Goal: Information Seeking & Learning: Learn about a topic

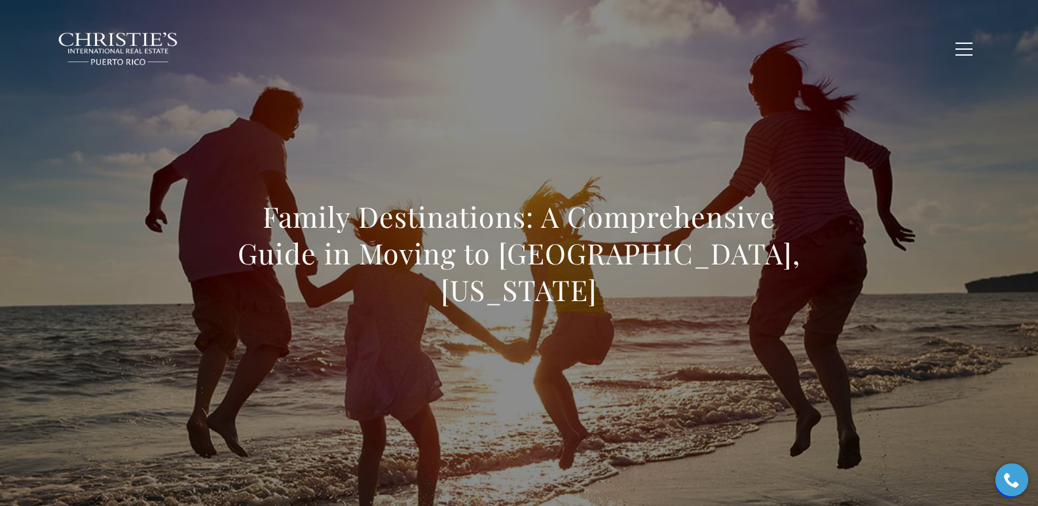
click at [842, 48] on span "Blogs" at bounding box center [843, 48] width 33 height 11
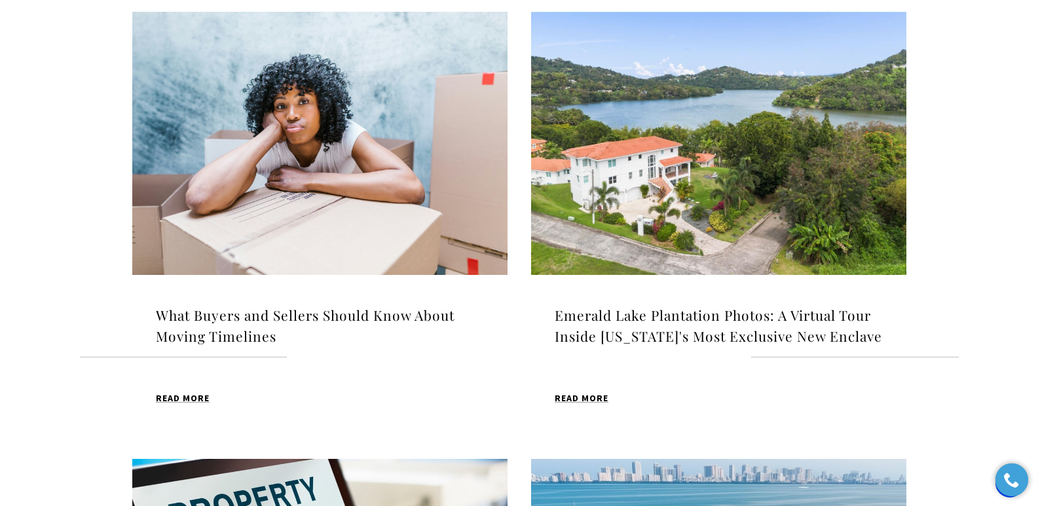
click at [335, 154] on img at bounding box center [319, 143] width 375 height 263
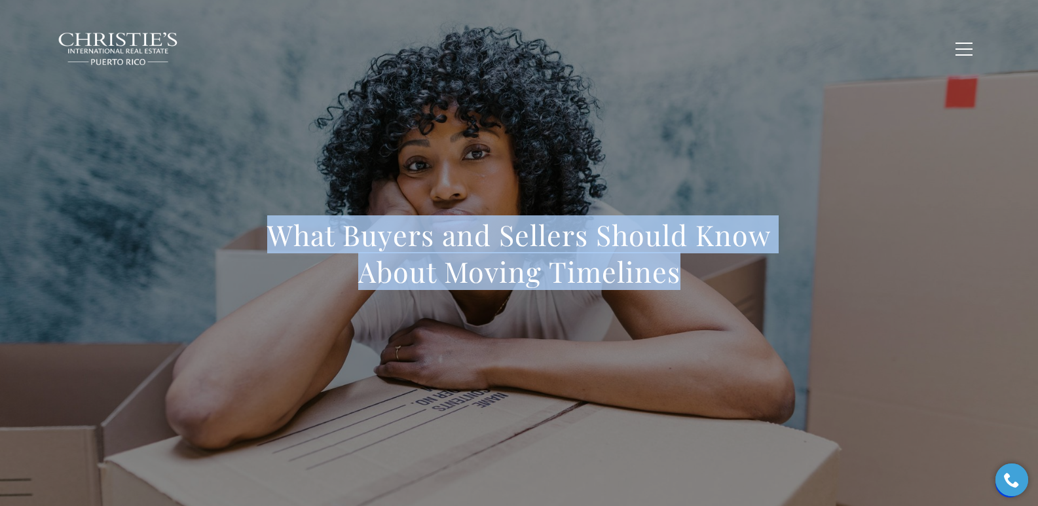
drag, startPoint x: 273, startPoint y: 233, endPoint x: 686, endPoint y: 285, distance: 416.4
click at [686, 285] on h1 "What Buyers and Sellers Should Know About Moving Timelines" at bounding box center [518, 253] width 577 height 73
copy h1 "What Buyers and Sellers Should Know About Moving Timelines"
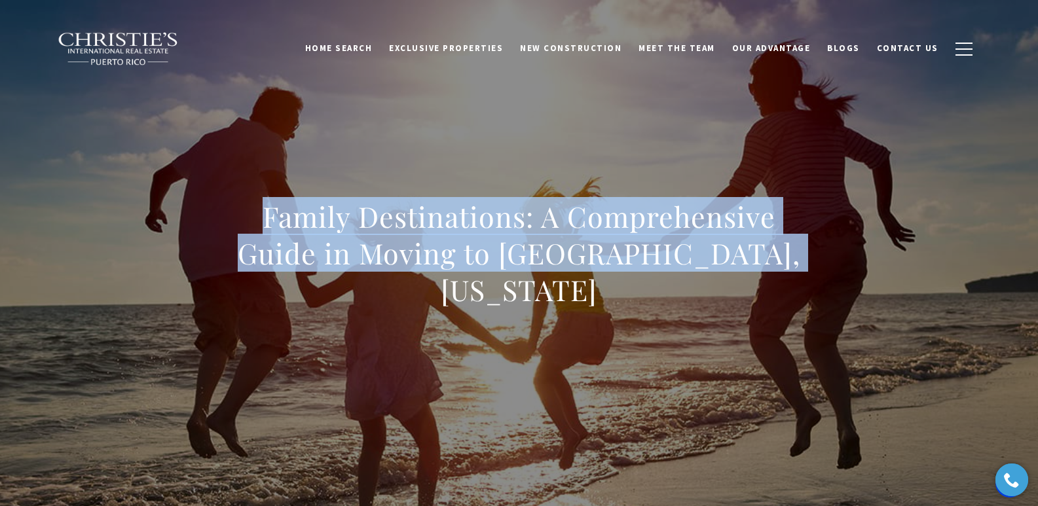
drag, startPoint x: 253, startPoint y: 238, endPoint x: 800, endPoint y: 272, distance: 547.7
click at [800, 272] on h1 "Family Destinations: A Comprehensive Guide in Moving to Dorado, Puerto Rico" at bounding box center [518, 253] width 577 height 110
copy h1 "Family Destinations: A Comprehensive Guide in Moving to Dorado, Puerto Rico"
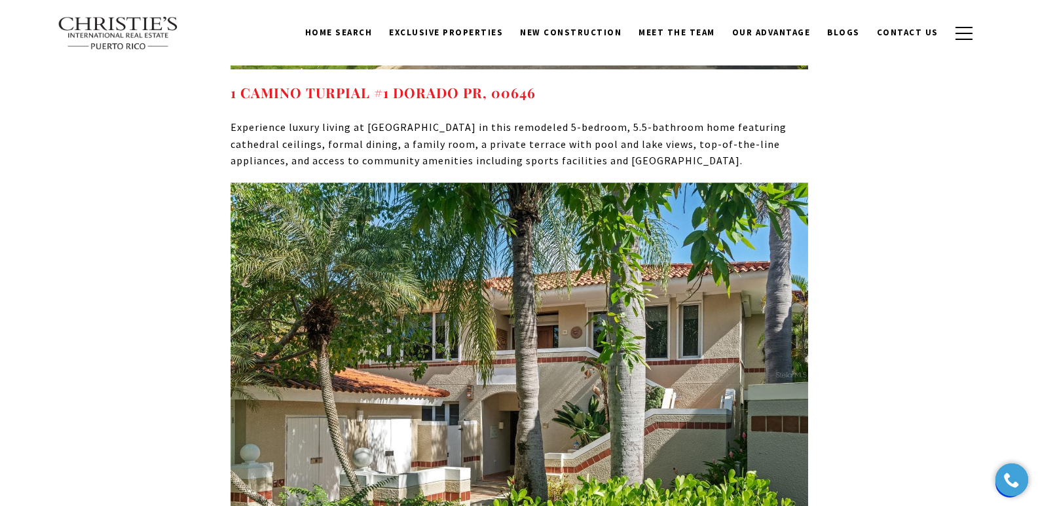
scroll to position [4428, 0]
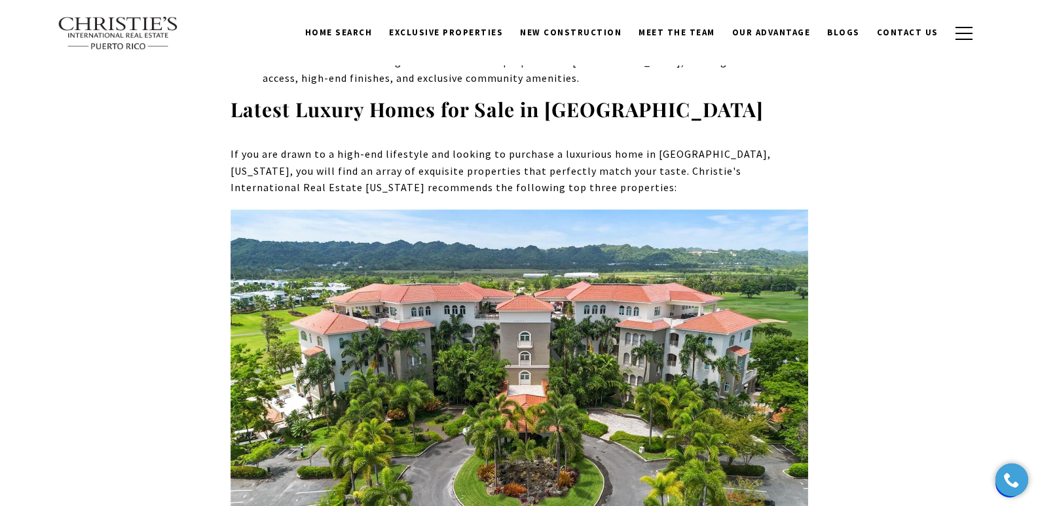
drag, startPoint x: 588, startPoint y: 377, endPoint x: 217, endPoint y: 387, distance: 371.3
copy strong "500 PLANTATION DR #3-204 DORADO PR, 00646"
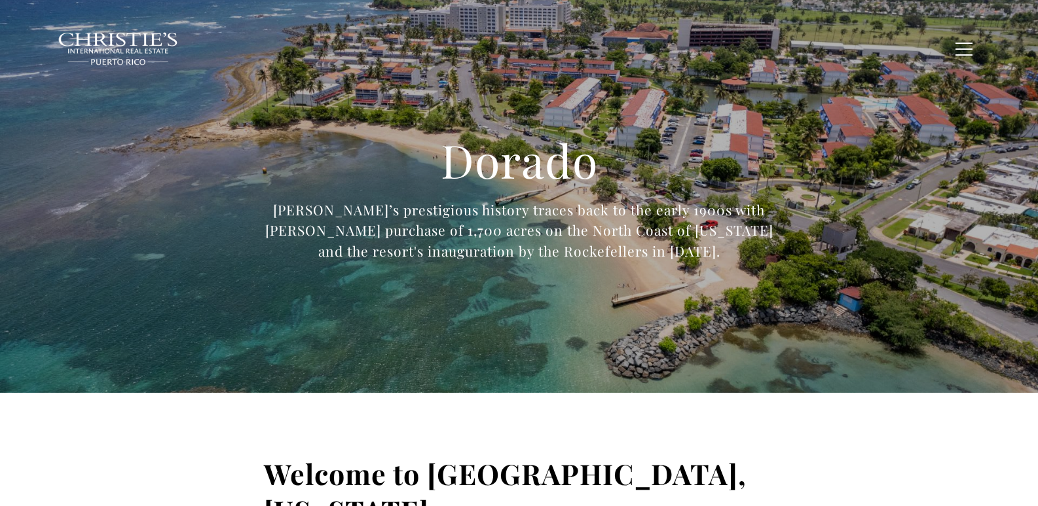
type input "**********"
type input "*********"
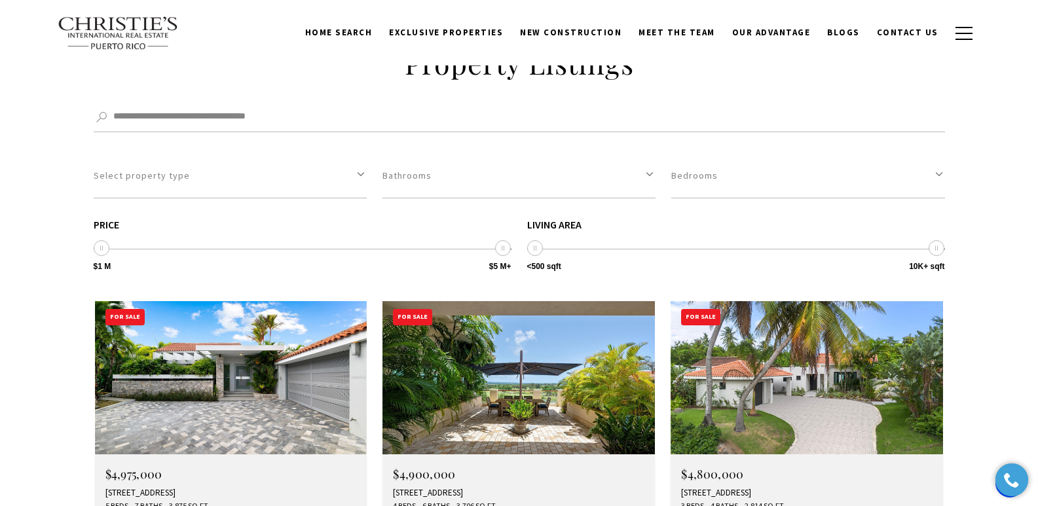
scroll to position [4507, 0]
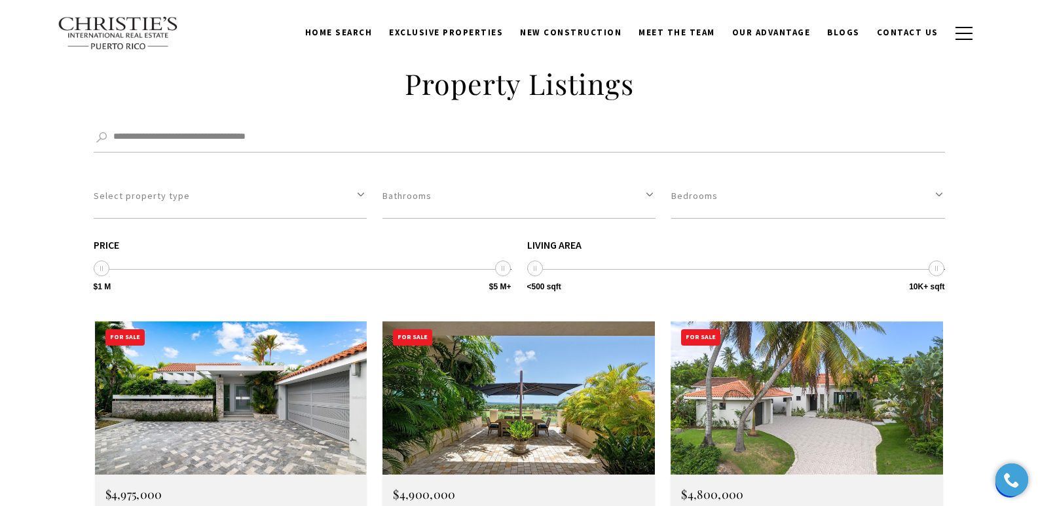
click at [148, 505] on div "129 DORADO BEACH EAST, DORADO, PR 00646" at bounding box center [230, 513] width 251 height 10
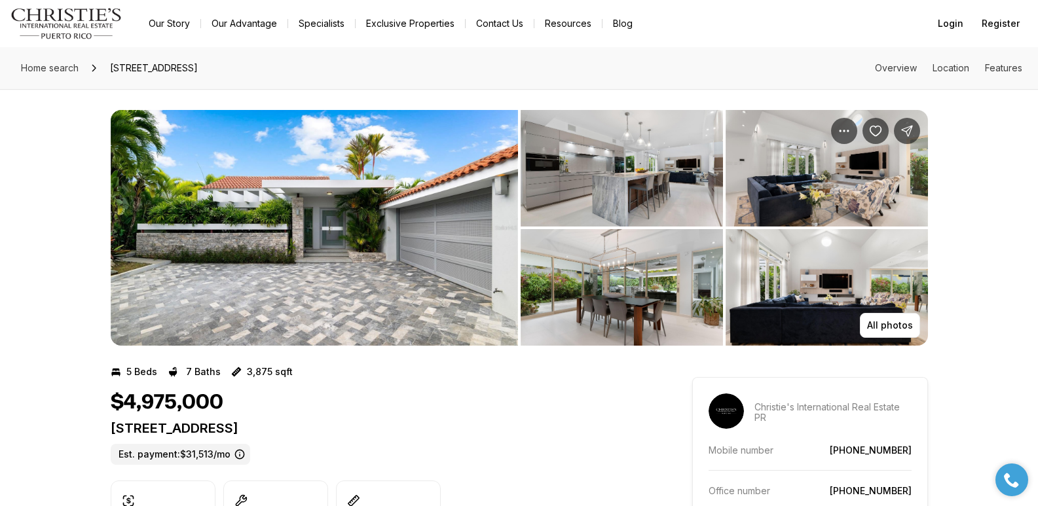
drag, startPoint x: 110, startPoint y: 428, endPoint x: 431, endPoint y: 428, distance: 320.8
click at [431, 428] on p "[STREET_ADDRESS]" at bounding box center [378, 428] width 534 height 16
copy p "[STREET_ADDRESS]"
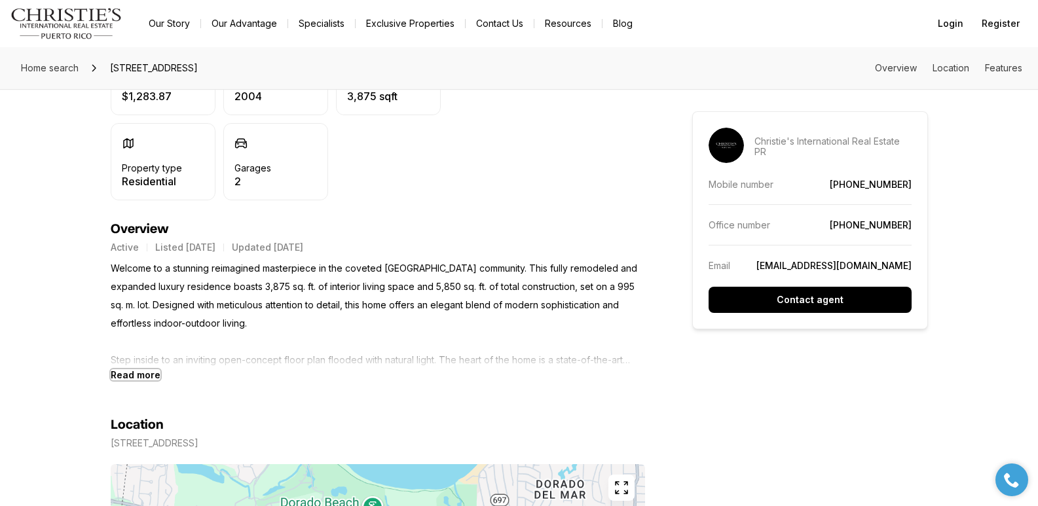
click at [141, 375] on b "Read more" at bounding box center [136, 374] width 50 height 11
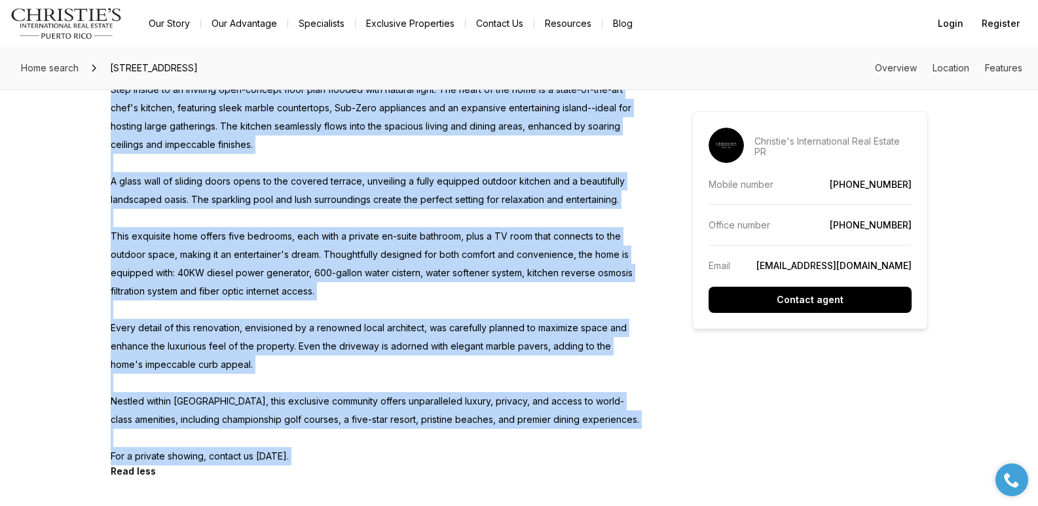
scroll to position [739, 0]
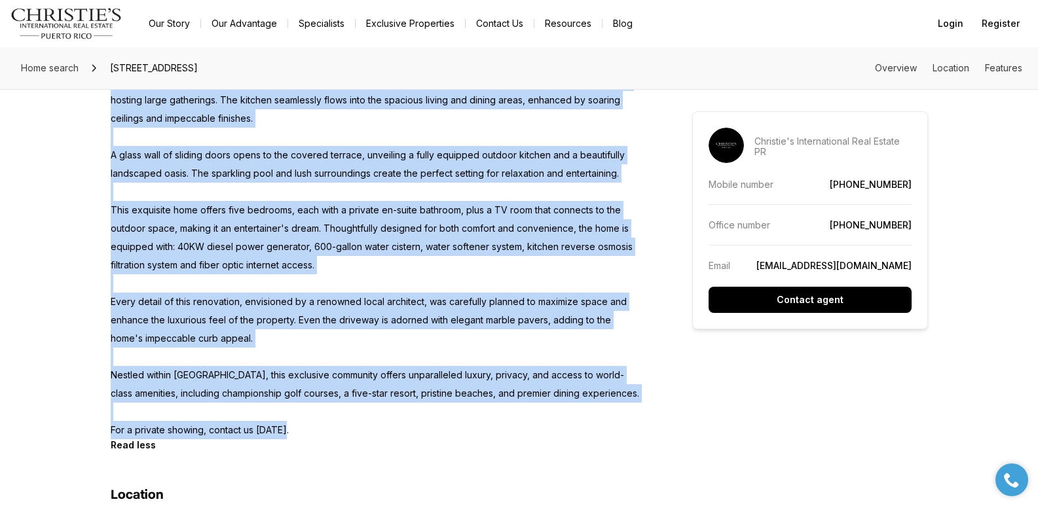
drag, startPoint x: 111, startPoint y: 267, endPoint x: 293, endPoint y: 431, distance: 245.2
click at [293, 431] on p "Welcome to a stunning reimagined masterpiece in the coveted Dorado Beach East c…" at bounding box center [378, 201] width 534 height 477
copy p "Welcome to a stunning reimagined masterpiece in the coveted Dorado Beach East c…"
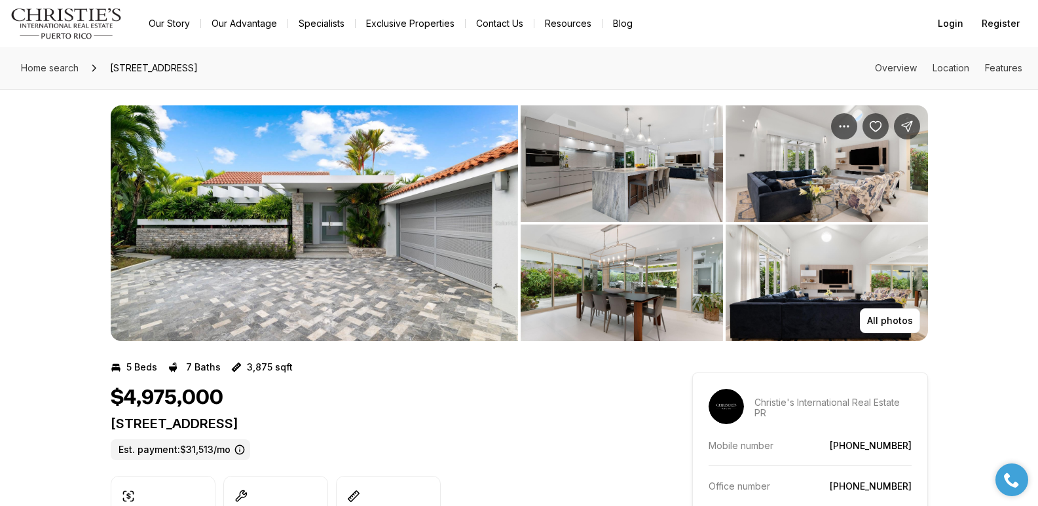
scroll to position [0, 0]
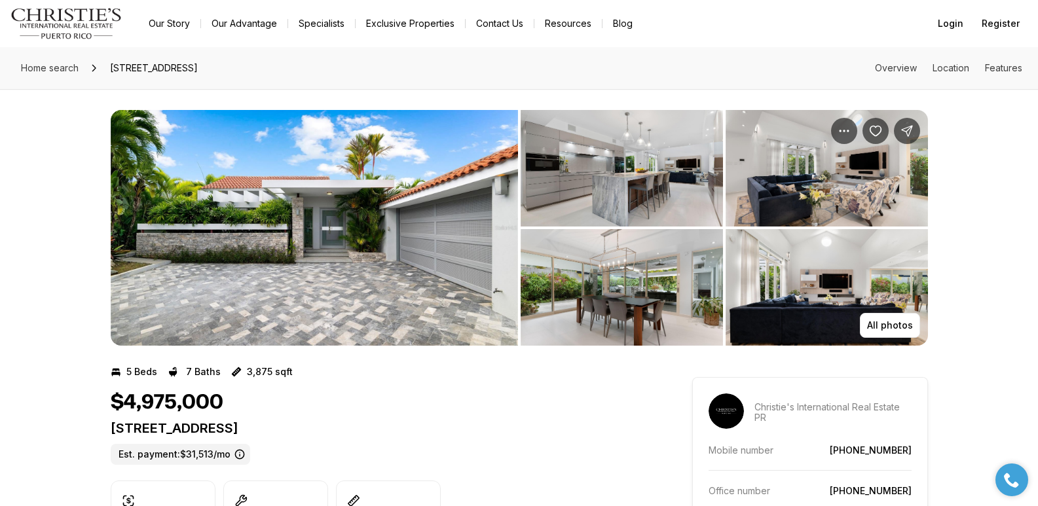
click at [817, 193] on img "View image gallery" at bounding box center [826, 168] width 202 height 117
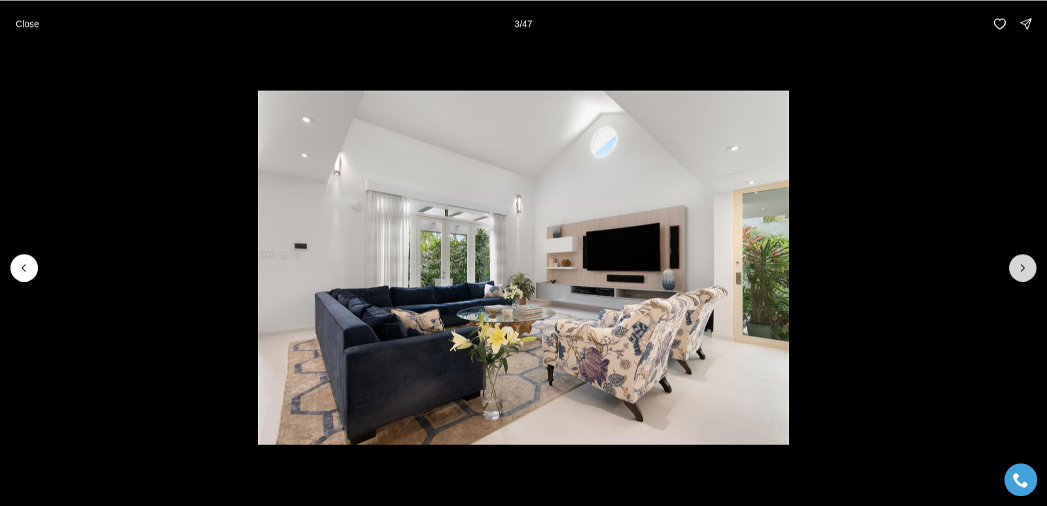
click at [1030, 267] on button "Next slide" at bounding box center [1023, 267] width 27 height 27
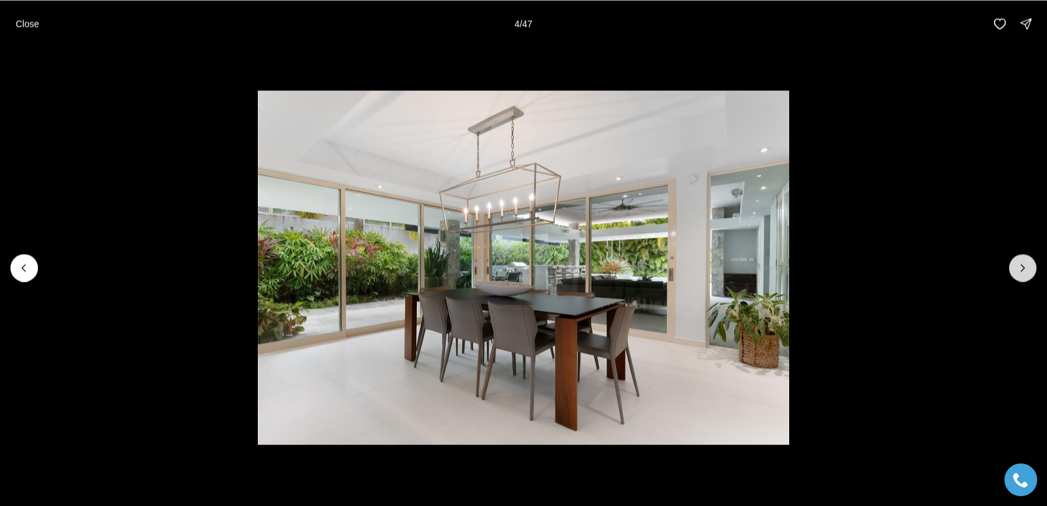
click at [1030, 267] on button "Next slide" at bounding box center [1023, 267] width 27 height 27
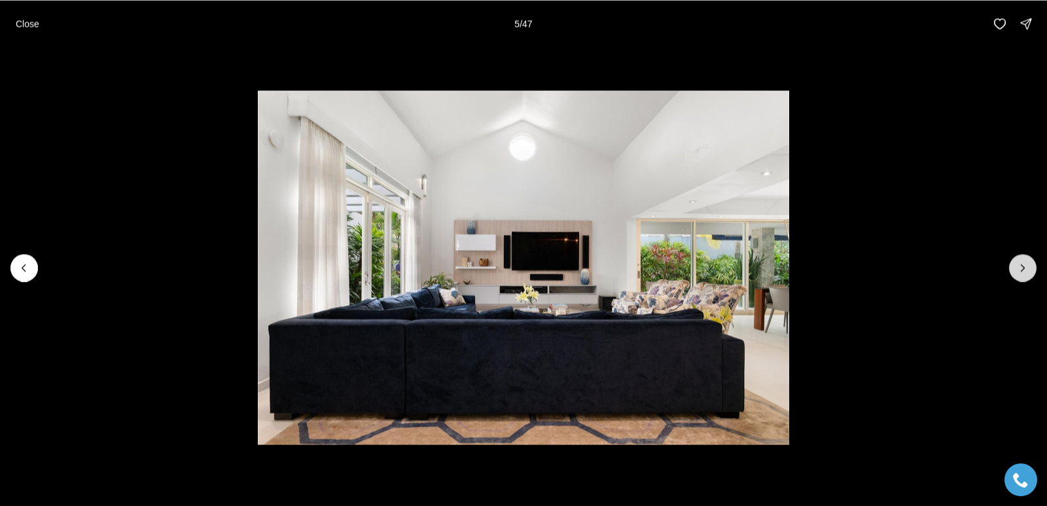
click at [1030, 267] on button "Next slide" at bounding box center [1023, 267] width 27 height 27
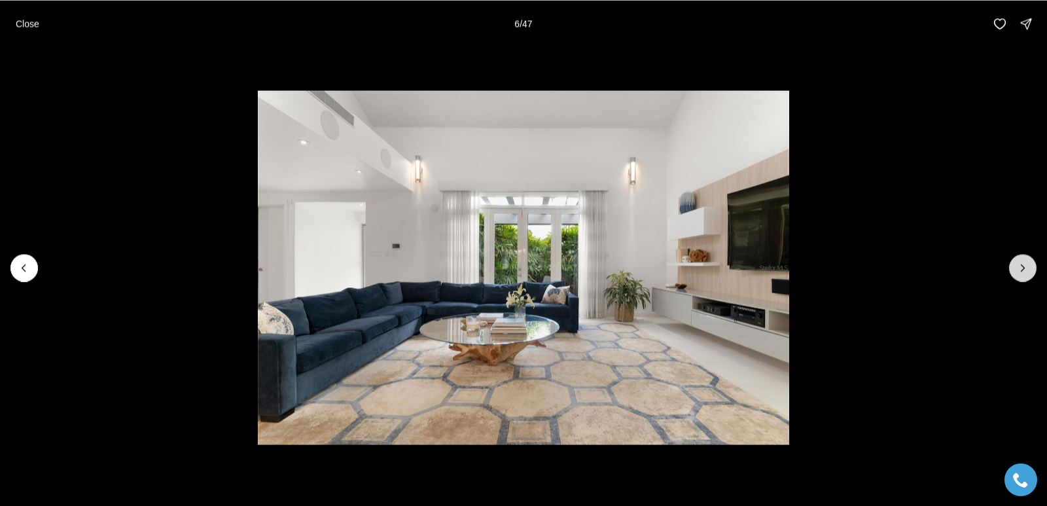
click at [1030, 269] on button "Next slide" at bounding box center [1023, 267] width 27 height 27
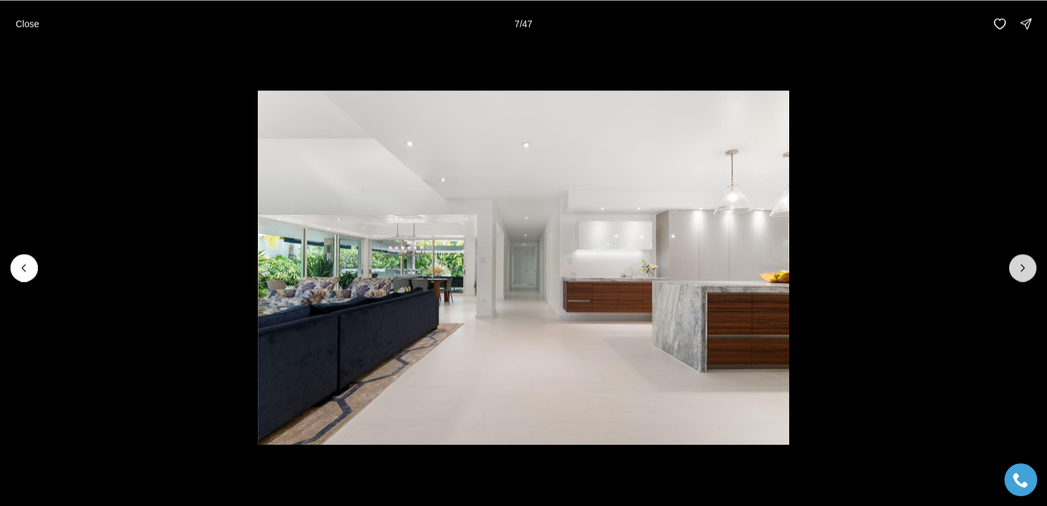
click at [1030, 269] on button "Next slide" at bounding box center [1023, 267] width 27 height 27
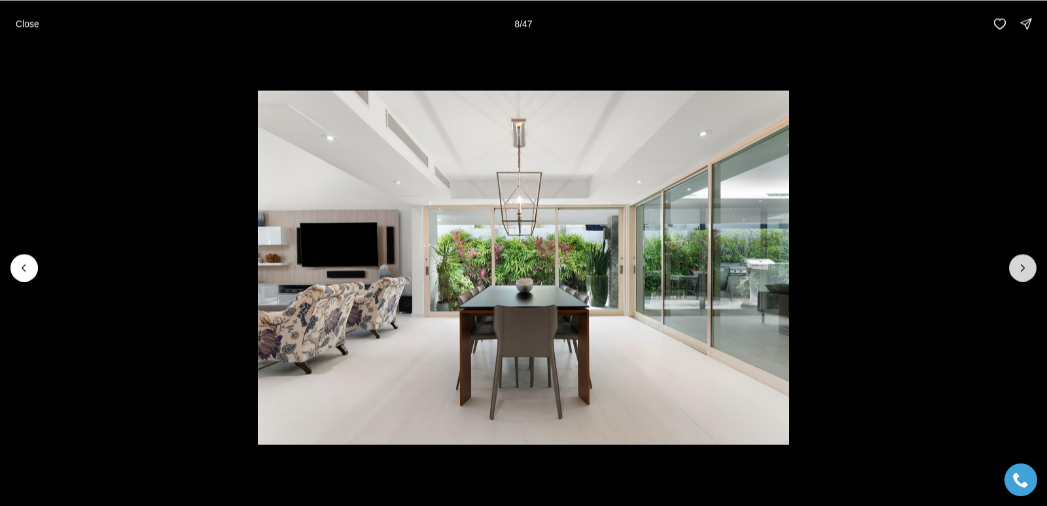
click at [1030, 270] on button "Next slide" at bounding box center [1023, 267] width 27 height 27
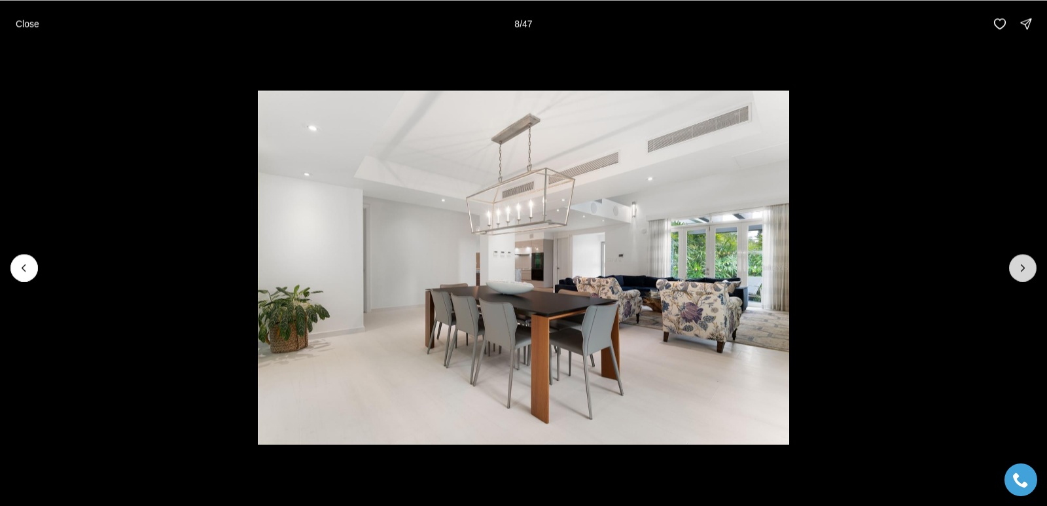
click at [1030, 270] on button "Next slide" at bounding box center [1023, 267] width 27 height 27
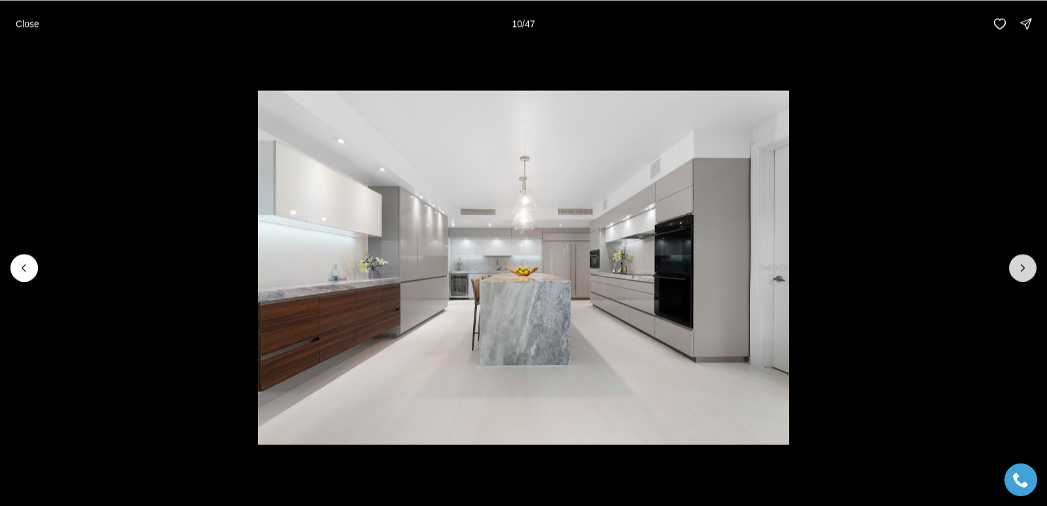
click at [1030, 270] on button "Next slide" at bounding box center [1023, 267] width 27 height 27
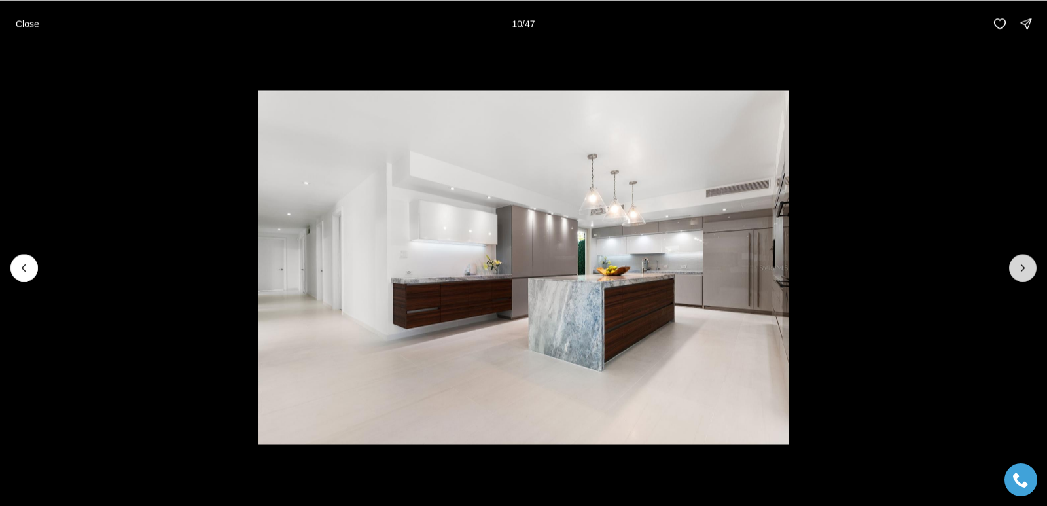
click at [1030, 270] on button "Next slide" at bounding box center [1023, 267] width 27 height 27
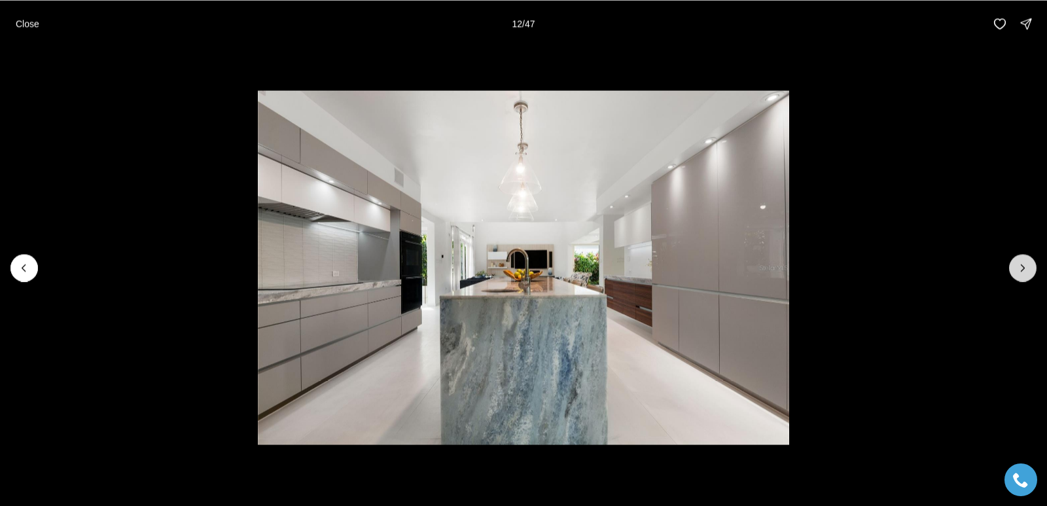
click at [1033, 266] on button "Next slide" at bounding box center [1023, 267] width 27 height 27
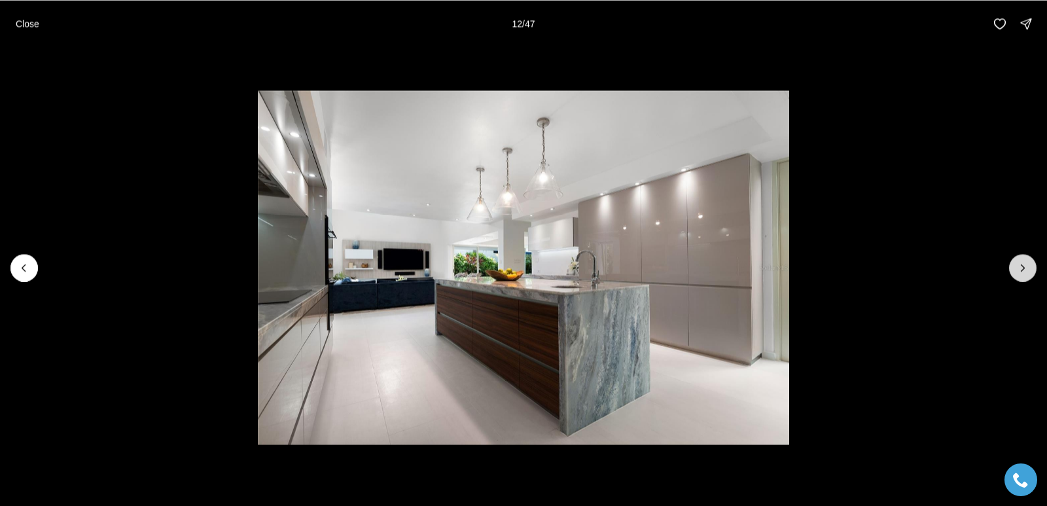
click at [1033, 266] on button "Next slide" at bounding box center [1023, 267] width 27 height 27
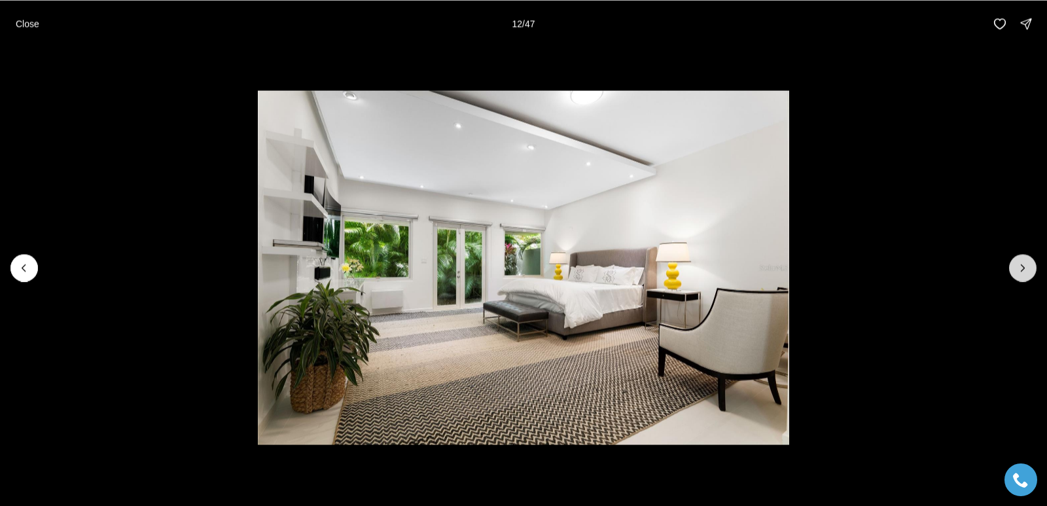
click at [1033, 266] on button "Next slide" at bounding box center [1023, 267] width 27 height 27
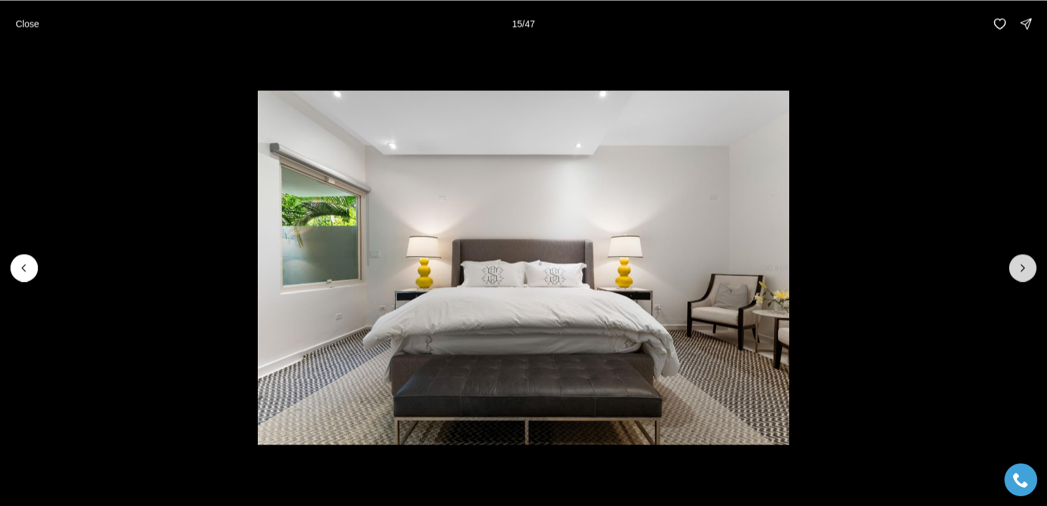
click at [1033, 267] on button "Next slide" at bounding box center [1023, 267] width 27 height 27
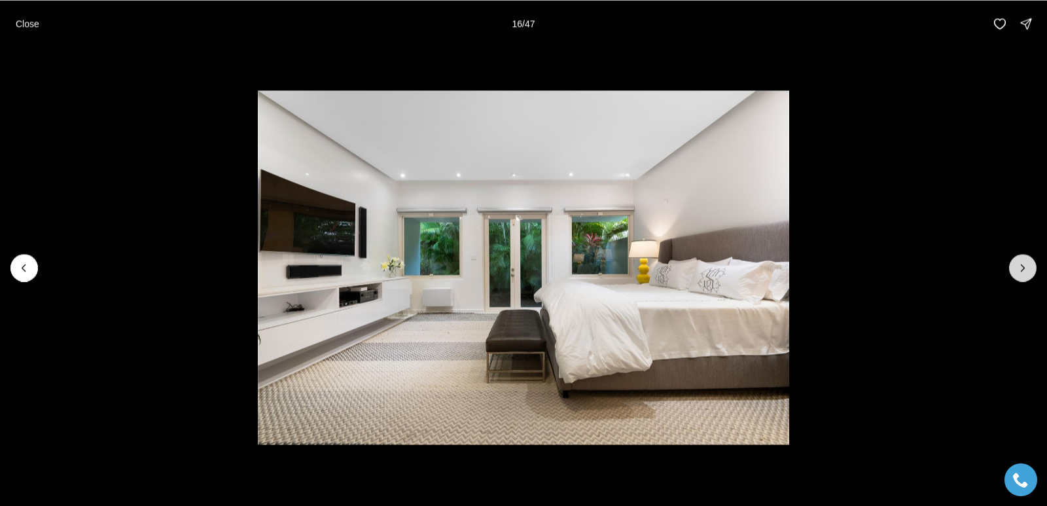
click at [1033, 268] on button "Next slide" at bounding box center [1023, 267] width 27 height 27
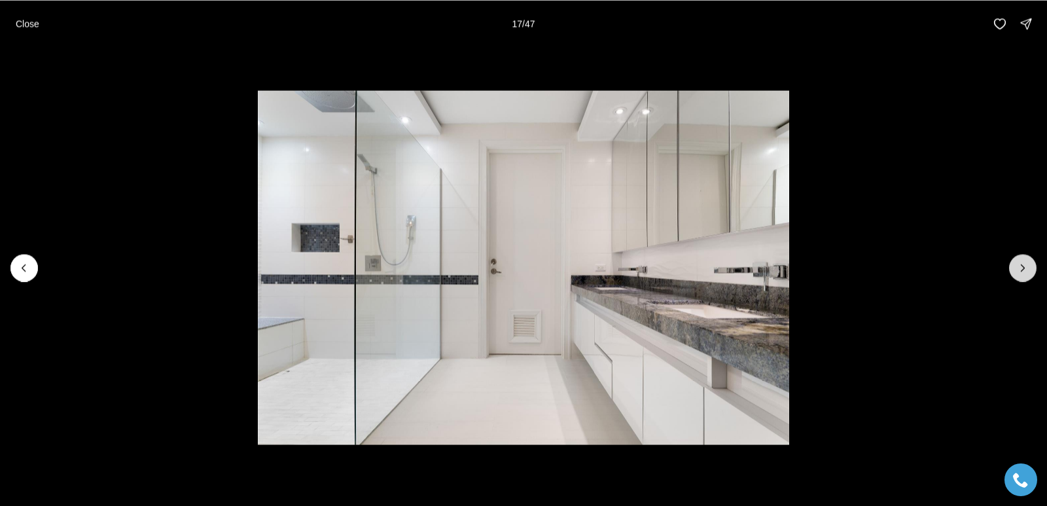
click at [1033, 268] on button "Next slide" at bounding box center [1023, 267] width 27 height 27
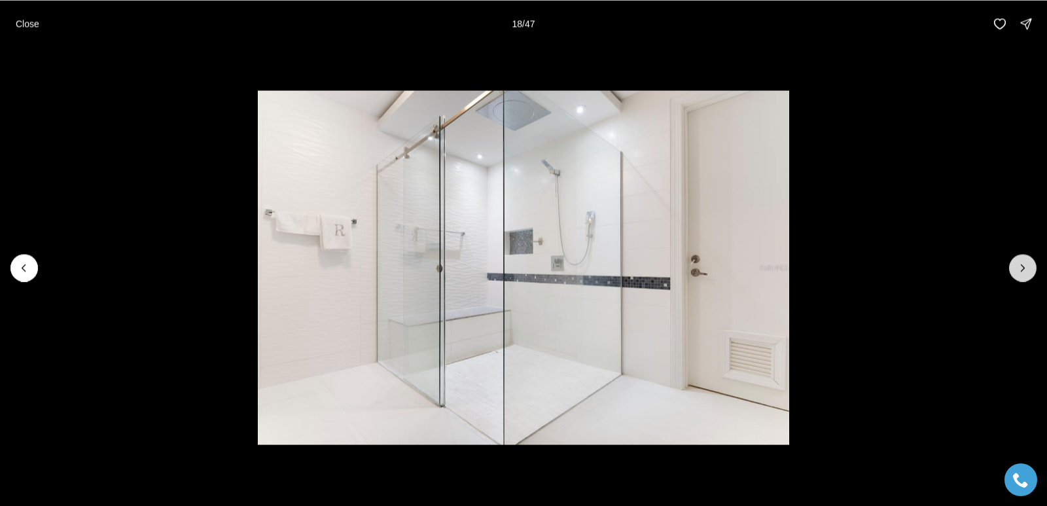
click at [1033, 268] on button "Next slide" at bounding box center [1023, 267] width 27 height 27
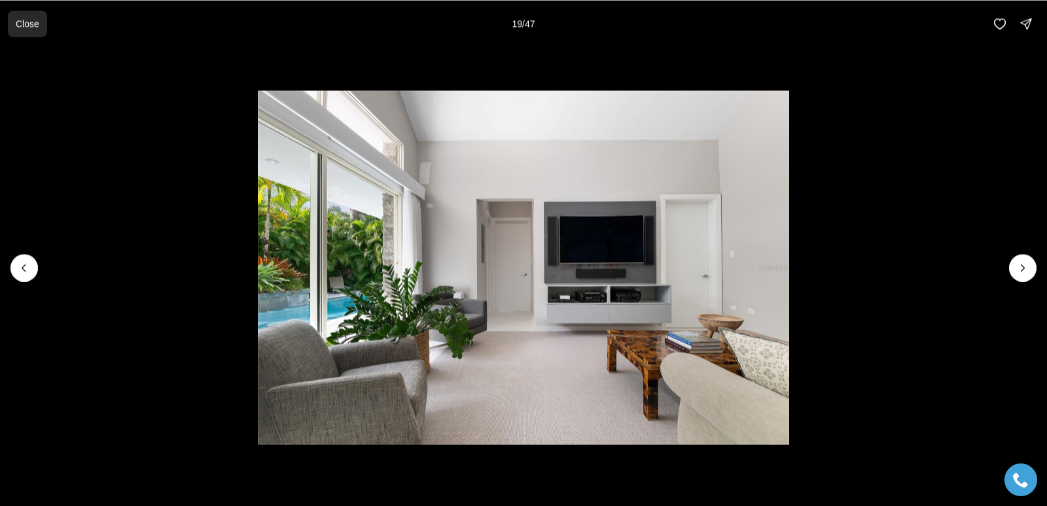
click at [18, 23] on p "Close" at bounding box center [28, 23] width 24 height 10
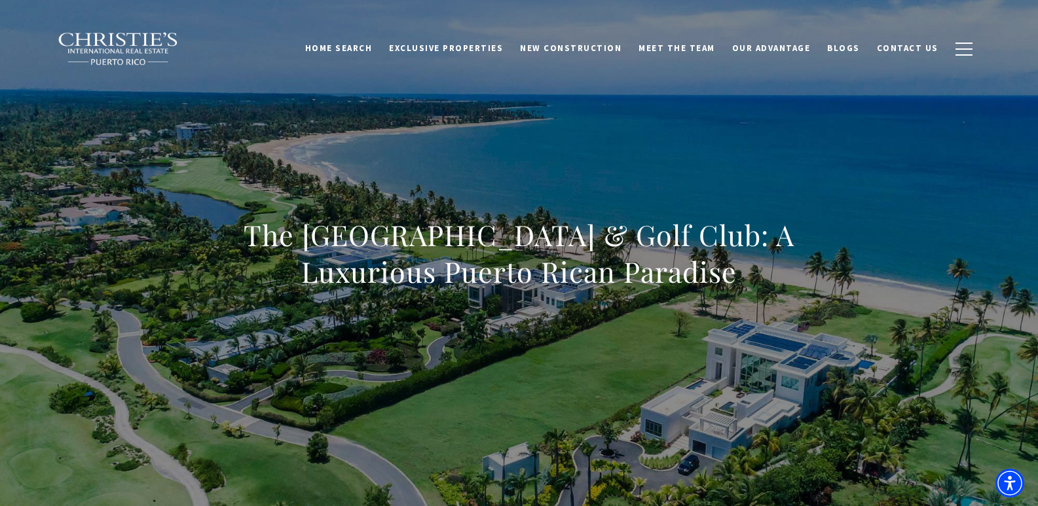
drag, startPoint x: 278, startPoint y: 245, endPoint x: 875, endPoint y: 273, distance: 597.7
click at [875, 273] on div "The St. Regis Bahia Beach Resort & Golf Club: A Luxurious Puerto Rican Paradise" at bounding box center [519, 261] width 917 height 393
copy h1 "The St. Regis Bahia Beach Resort & Golf Club: A Luxurious Puerto Rican Paradise"
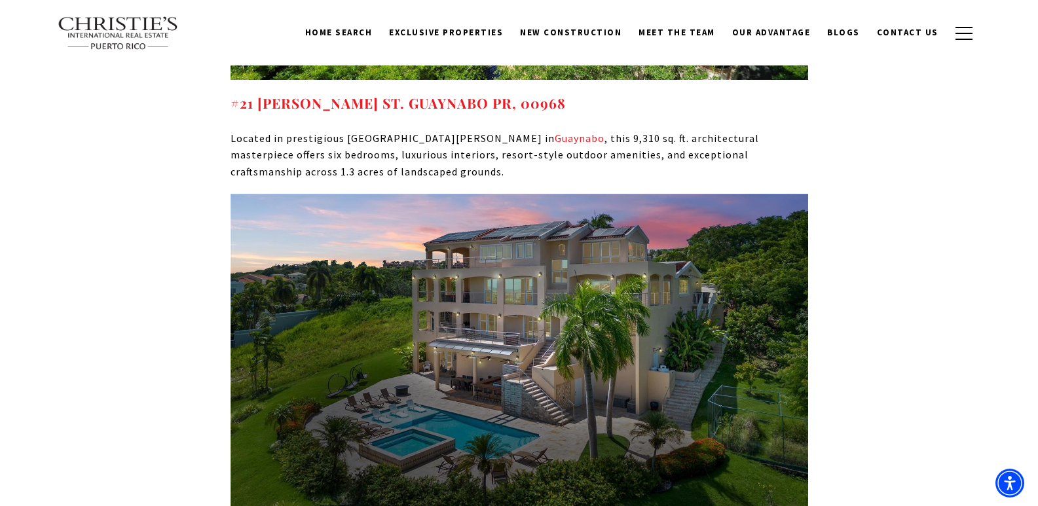
scroll to position [9742, 0]
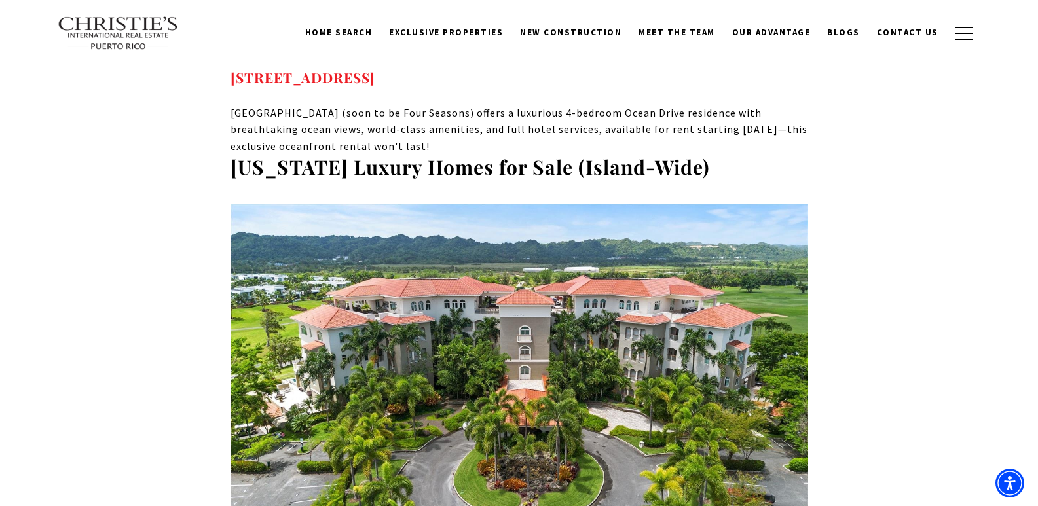
click at [452, 215] on img at bounding box center [518, 366] width 577 height 325
drag, startPoint x: 595, startPoint y: 345, endPoint x: 223, endPoint y: 350, distance: 372.5
copy link "500 PLANTATION DR #3-204 DORADO PR, 00646"
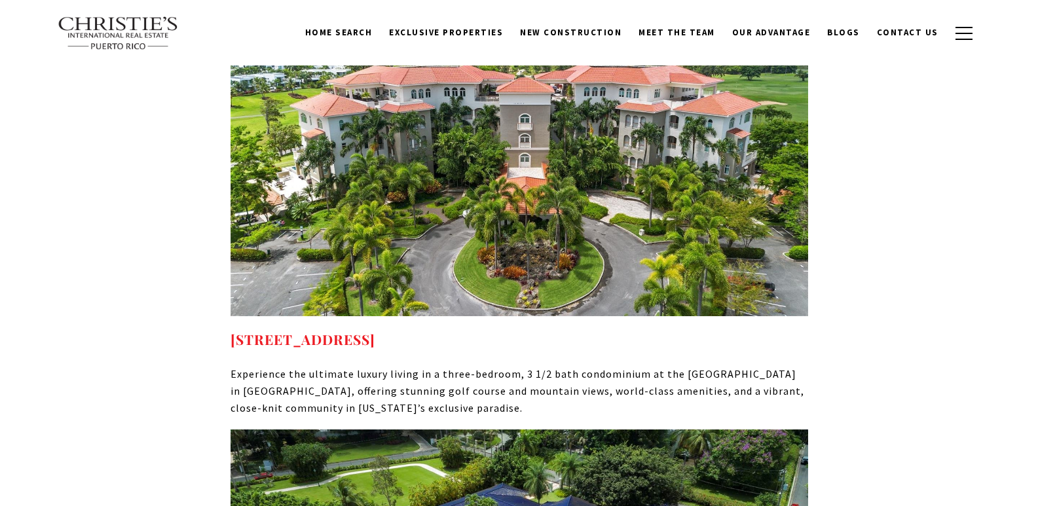
scroll to position [9827, 0]
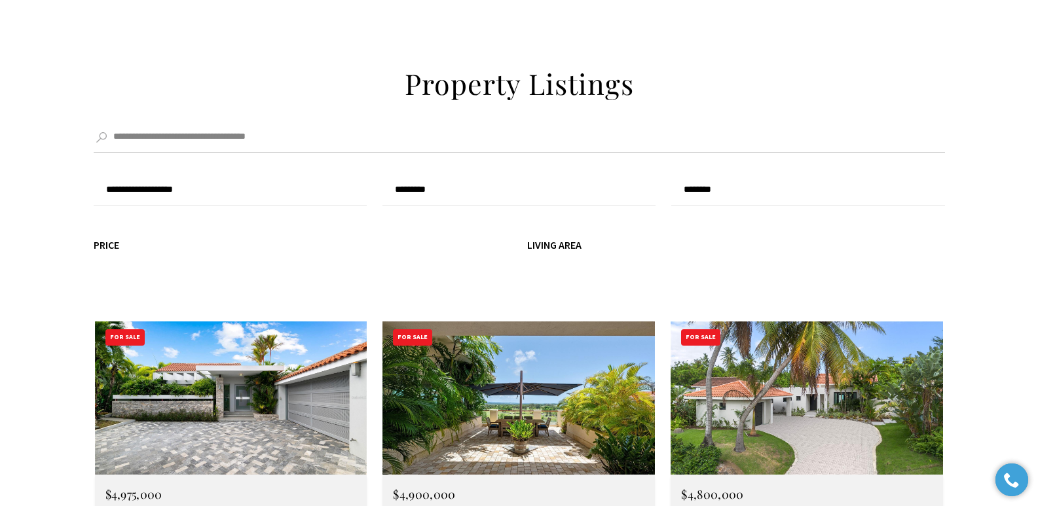
type input "**********"
type input "*********"
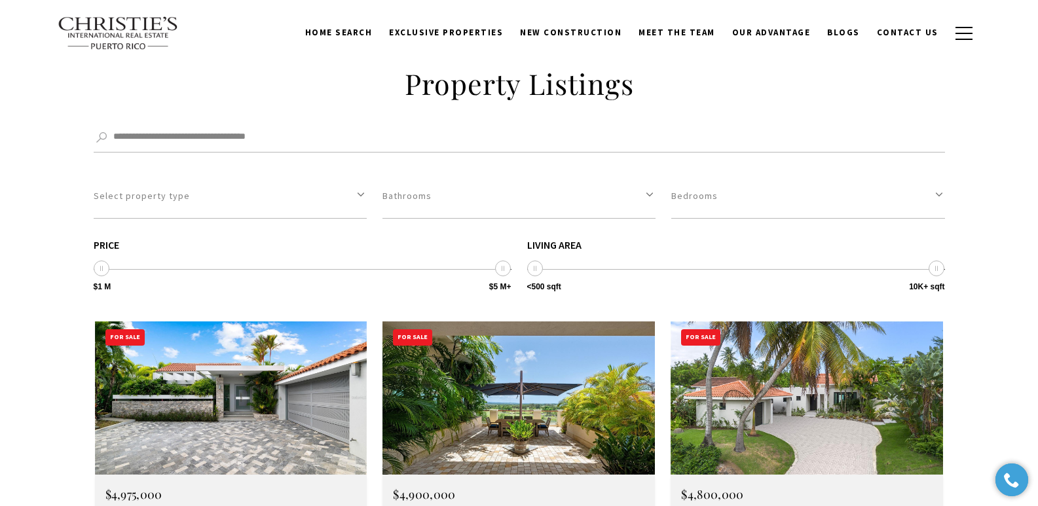
click at [417, 486] on span "$4,900,000" at bounding box center [424, 494] width 62 height 16
click at [419, 505] on div "[STREET_ADDRESS]" at bounding box center [518, 513] width 251 height 10
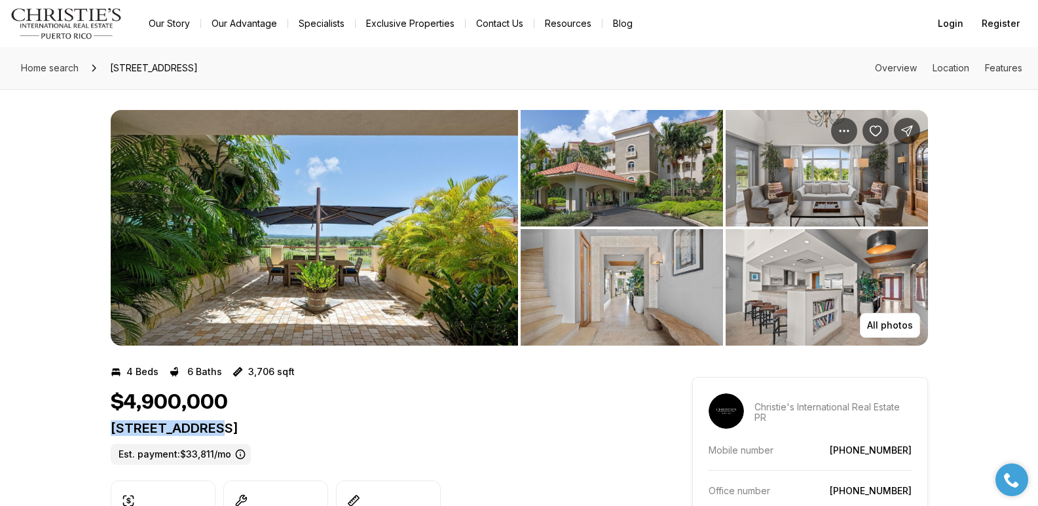
click at [472, 430] on p "[STREET_ADDRESS]" at bounding box center [378, 428] width 534 height 16
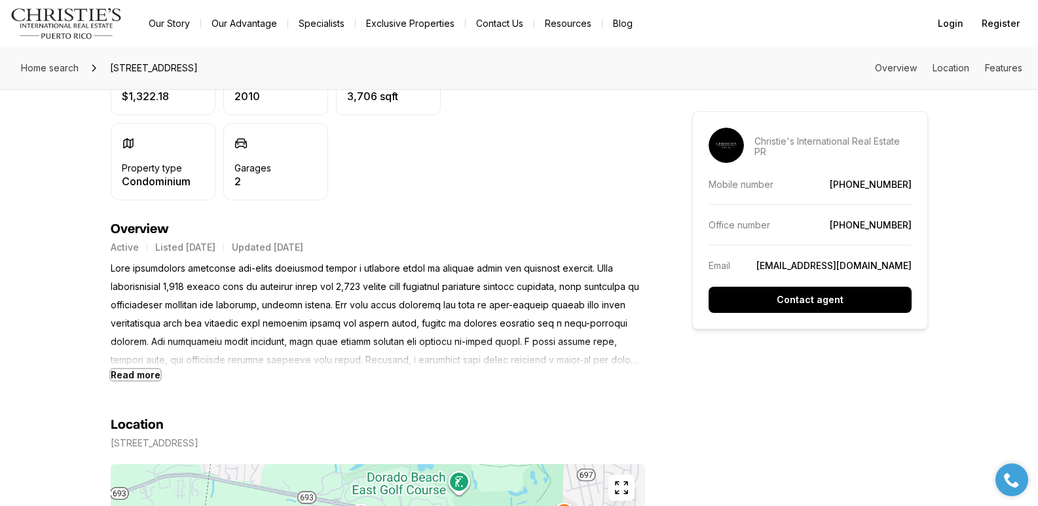
click at [130, 376] on b "Read more" at bounding box center [136, 374] width 50 height 11
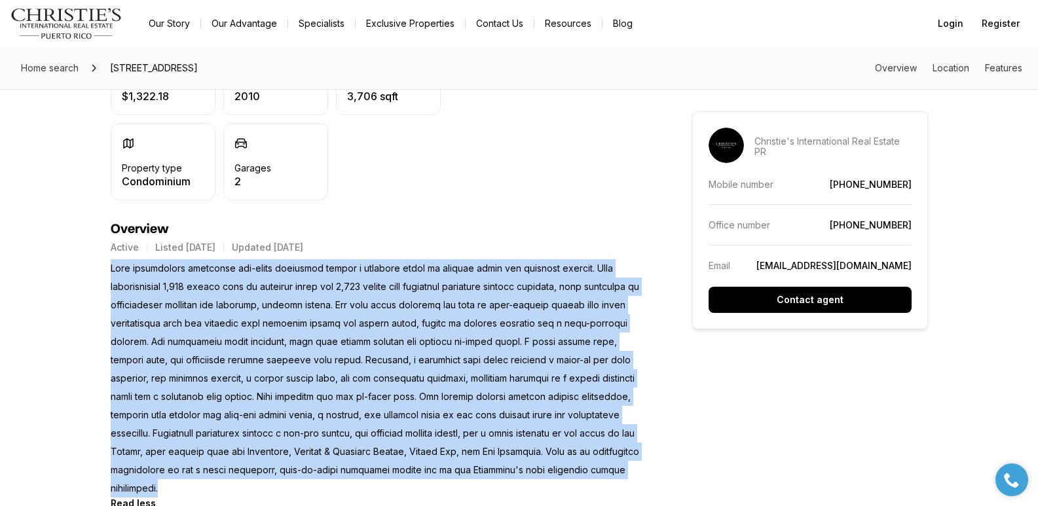
drag, startPoint x: 111, startPoint y: 268, endPoint x: 245, endPoint y: 488, distance: 258.2
click at [245, 488] on p at bounding box center [378, 378] width 534 height 238
copy p "This beautifully furnished two-story penthouse offers a seamless blend of refin…"
click at [284, 314] on p at bounding box center [378, 378] width 534 height 238
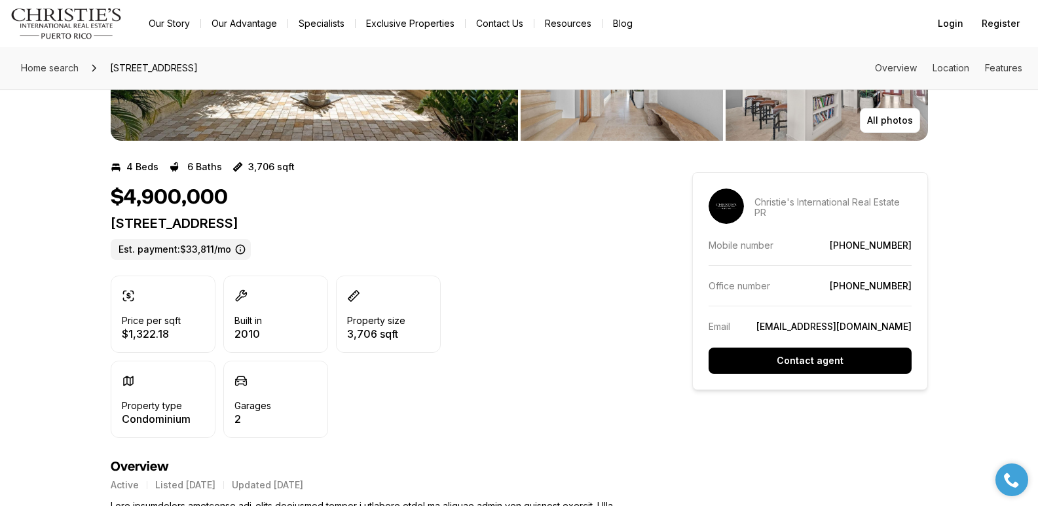
scroll to position [0, 0]
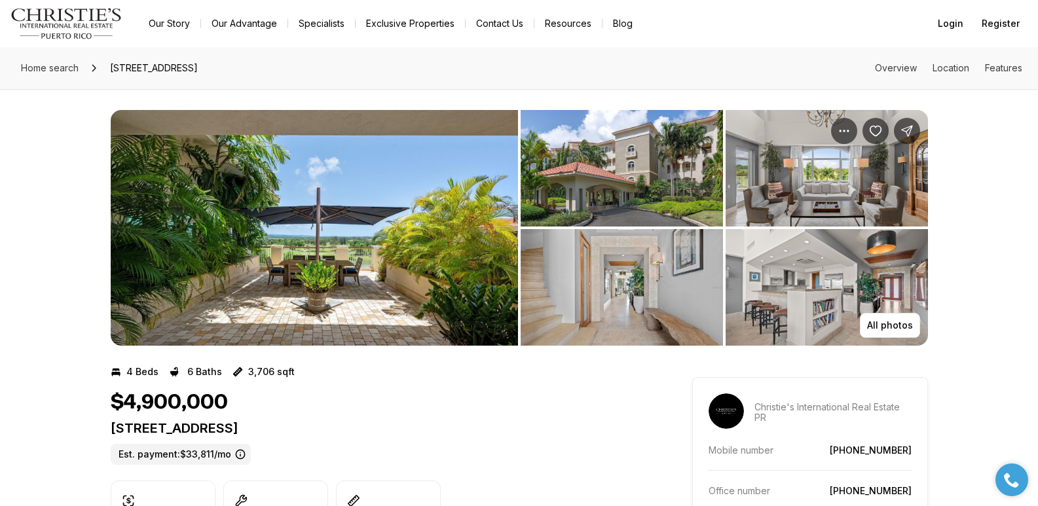
click at [623, 176] on img "View image gallery" at bounding box center [621, 168] width 202 height 117
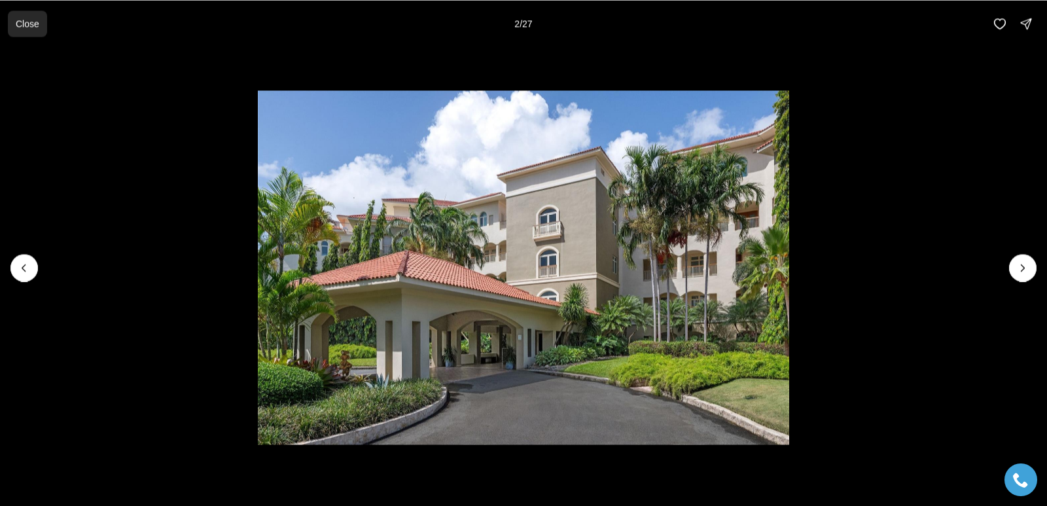
click at [34, 23] on p "Close" at bounding box center [28, 23] width 24 height 10
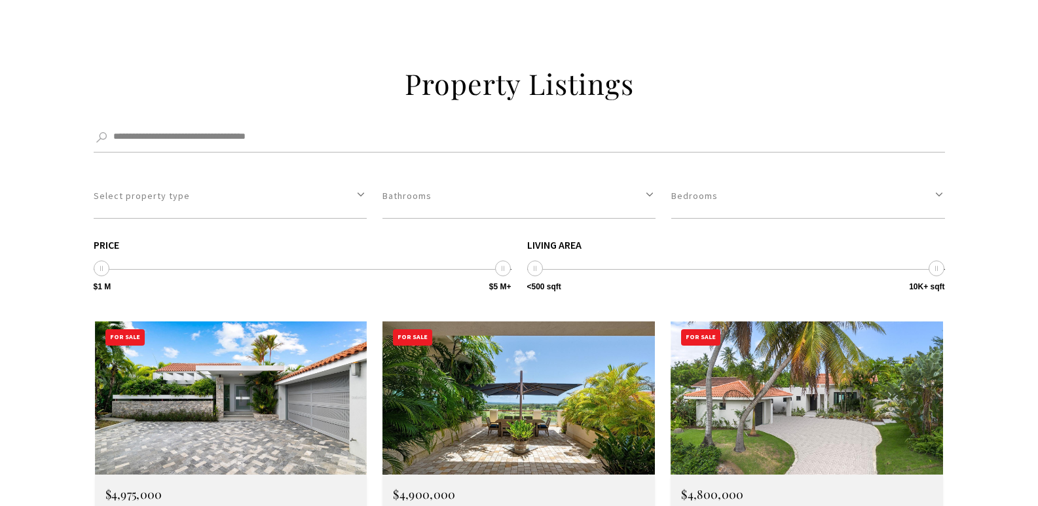
scroll to position [4507, 0]
click at [739, 505] on div "125 DORADO BEACH EAST, DORADO, PR 00646" at bounding box center [806, 513] width 251 height 10
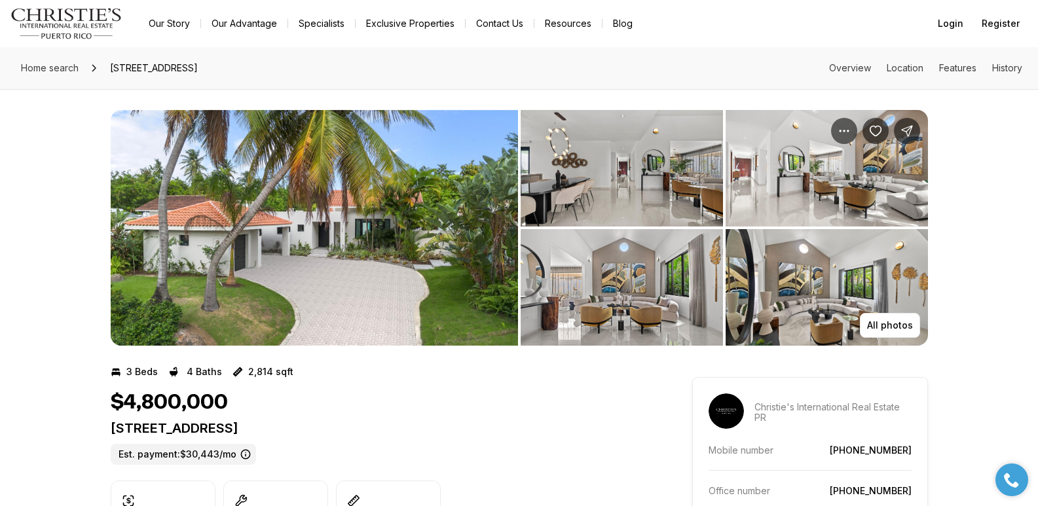
drag, startPoint x: 109, startPoint y: 424, endPoint x: 461, endPoint y: 439, distance: 351.9
copy p "[STREET_ADDRESS]"
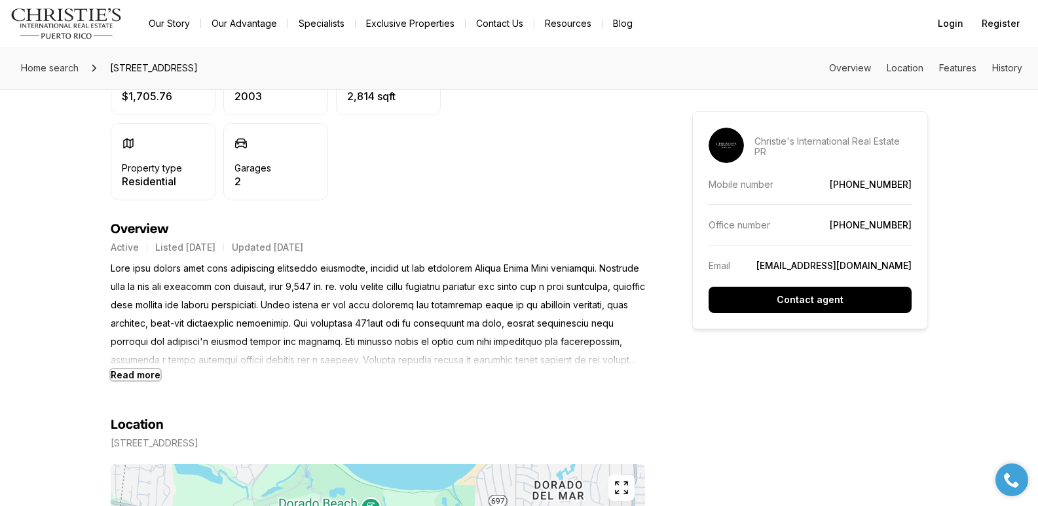
click at [136, 373] on b "Read more" at bounding box center [136, 374] width 50 height 11
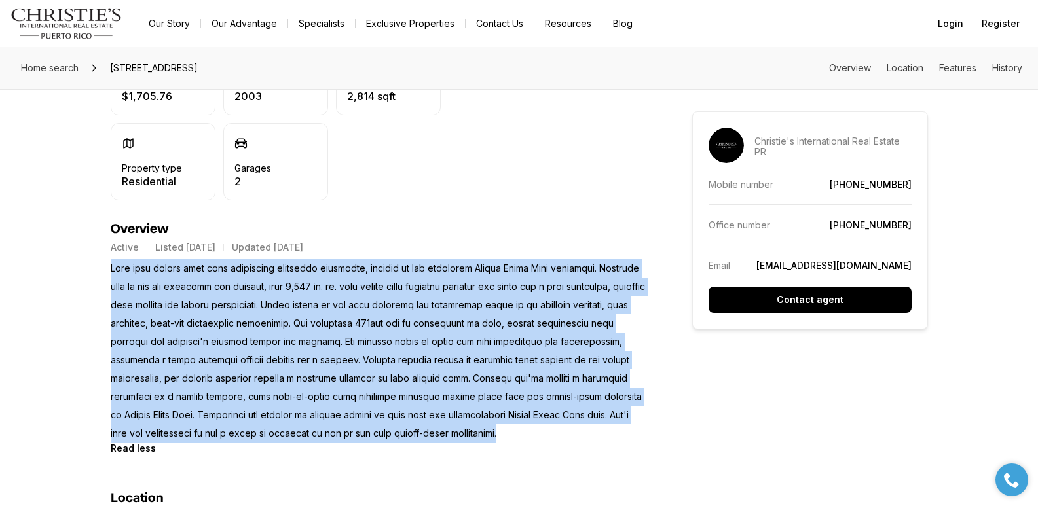
drag, startPoint x: 110, startPoint y: 266, endPoint x: 192, endPoint y: 451, distance: 202.5
click at [192, 443] on p at bounding box center [378, 350] width 534 height 183
copy p "Step into luxury with this completely remodeled residence, nestled in the exclu…"
click at [261, 290] on p at bounding box center [378, 350] width 534 height 183
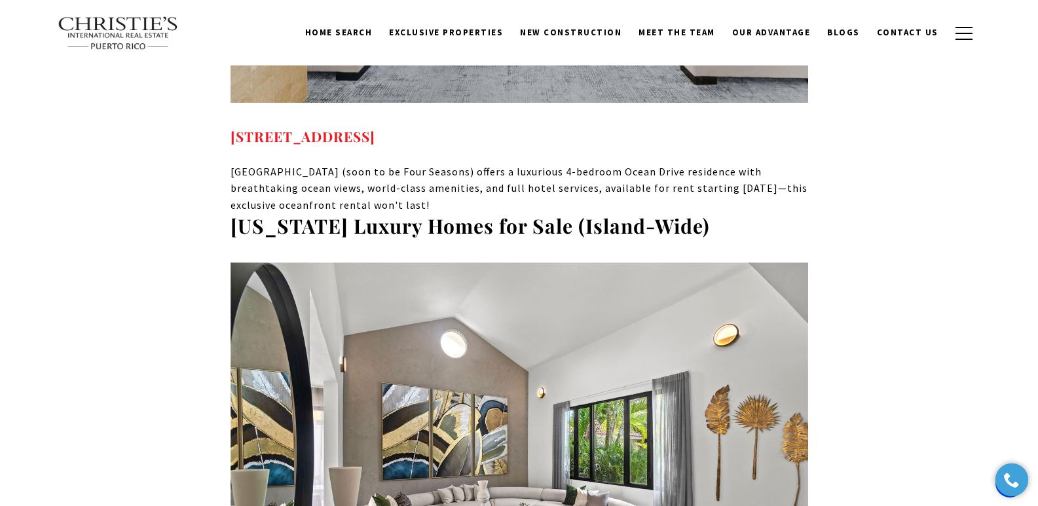
scroll to position [9664, 0]
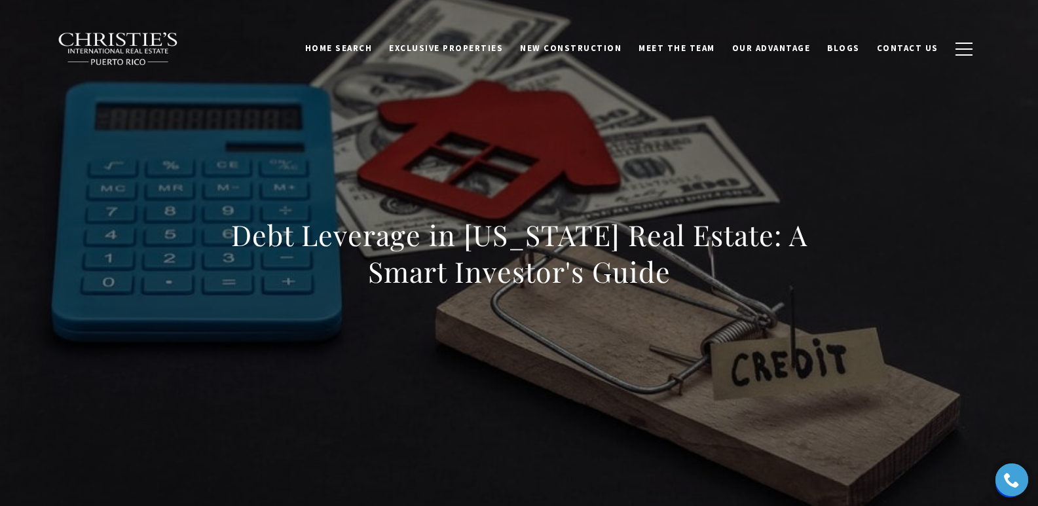
drag, startPoint x: 223, startPoint y: 232, endPoint x: 771, endPoint y: 280, distance: 550.7
click at [771, 280] on div "Debt Leverage in [US_STATE] Real Estate: A Smart Investor's Guide" at bounding box center [519, 261] width 917 height 393
copy h1 "Debt Leverage in [US_STATE] Real Estate: A Smart Investor's Guide"
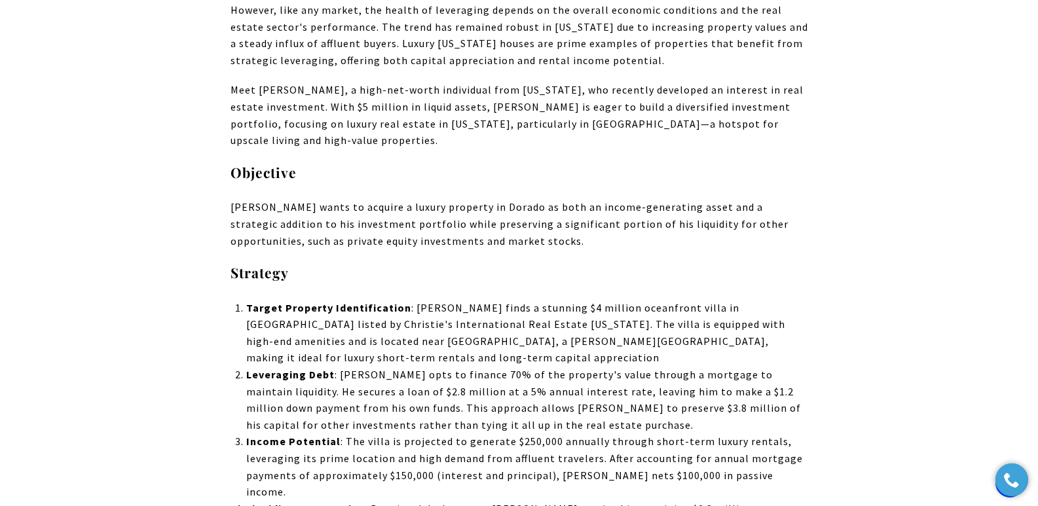
scroll to position [8413, 0]
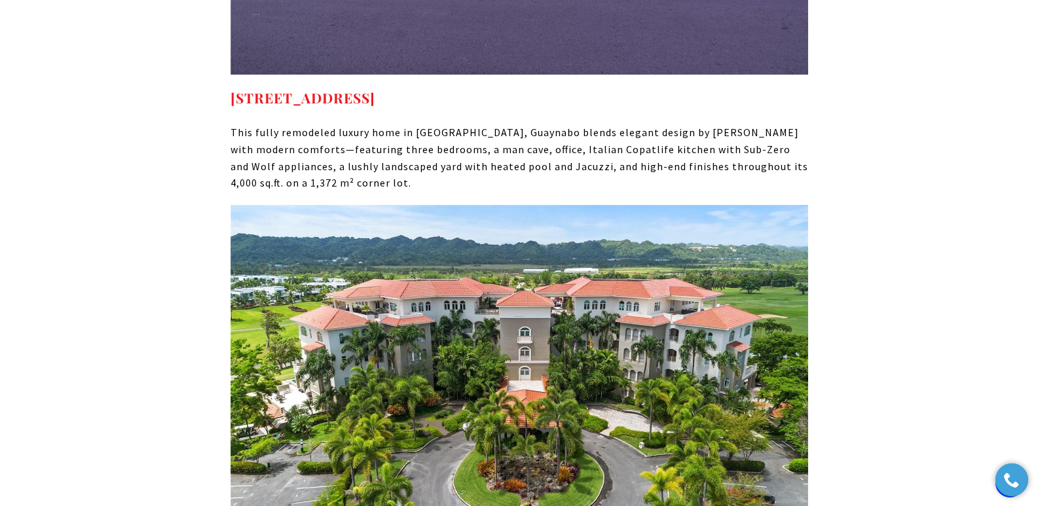
drag, startPoint x: 311, startPoint y: 357, endPoint x: 593, endPoint y: 355, distance: 282.2
copy link "500 PLANTATION DR #3-204 DORADO PR, 00646"
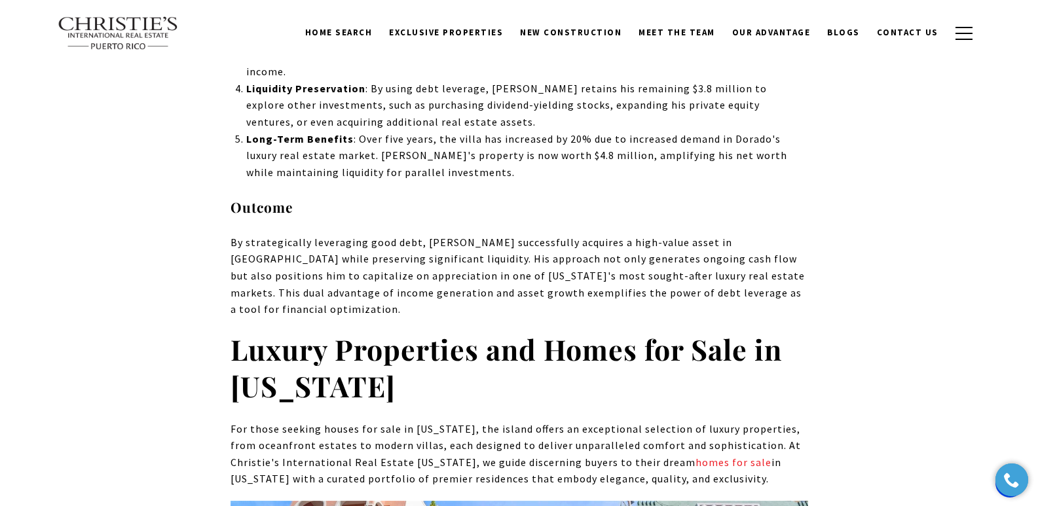
scroll to position [7057, 0]
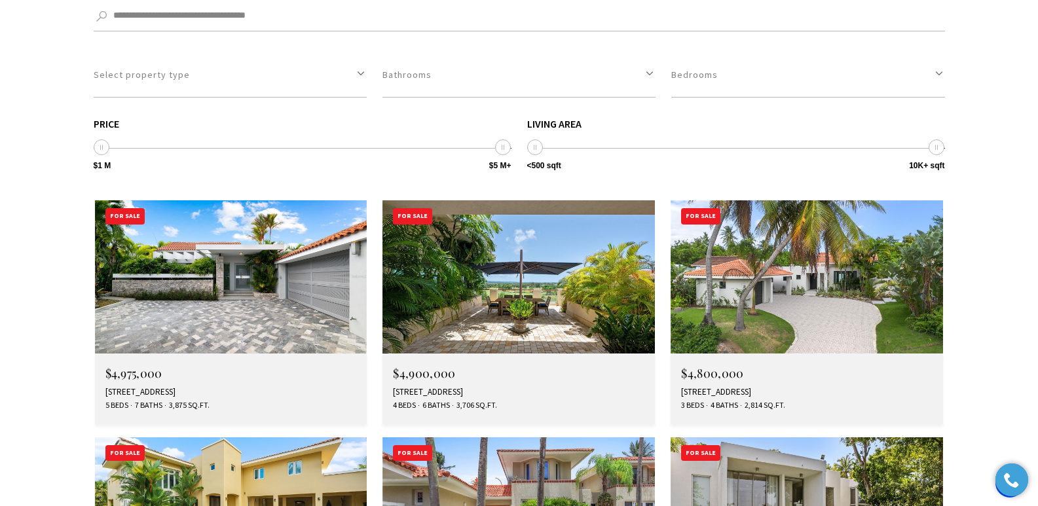
scroll to position [4669, 0]
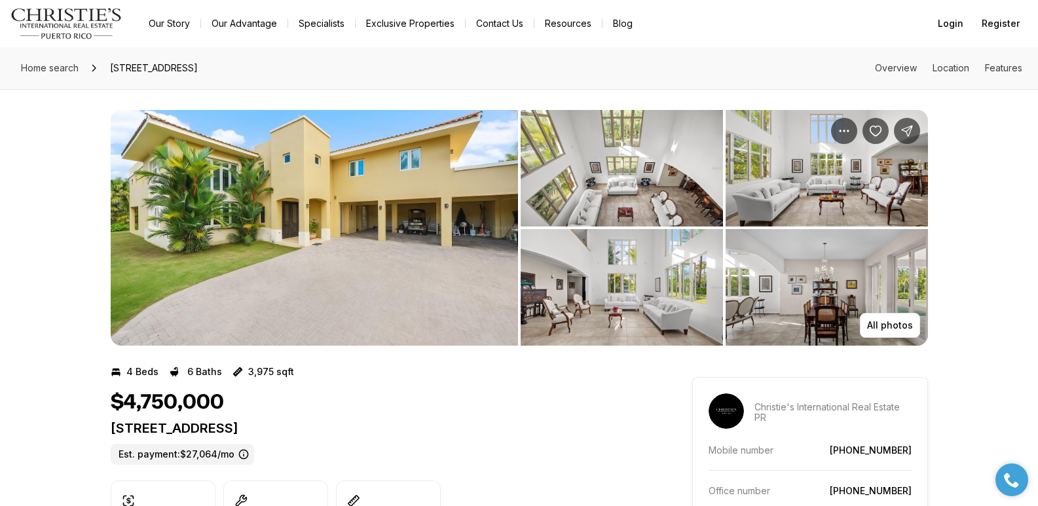
drag, startPoint x: 112, startPoint y: 428, endPoint x: 429, endPoint y: 428, distance: 316.9
click at [429, 428] on p "[STREET_ADDRESS]" at bounding box center [378, 428] width 534 height 16
copy p "[STREET_ADDRESS]"
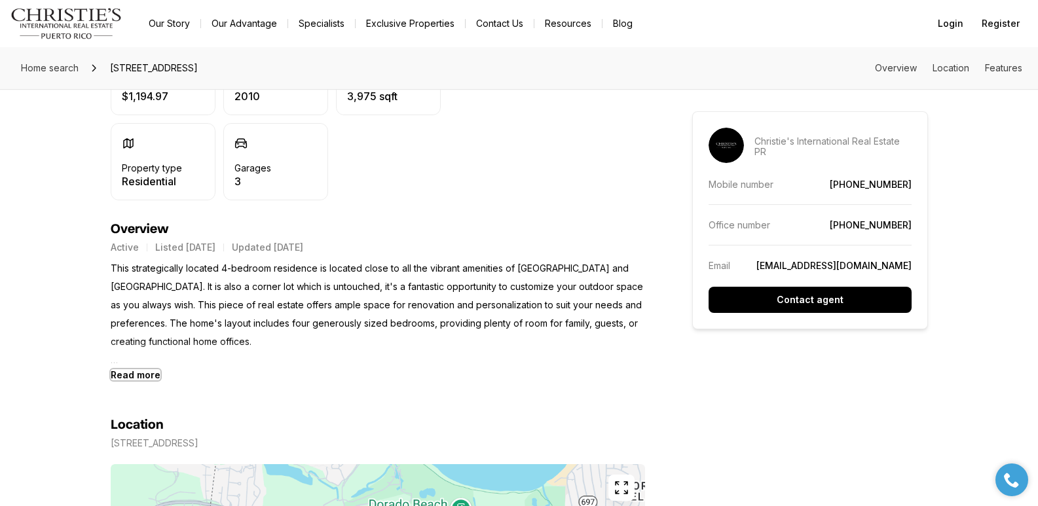
click at [124, 373] on b "Read more" at bounding box center [136, 374] width 50 height 11
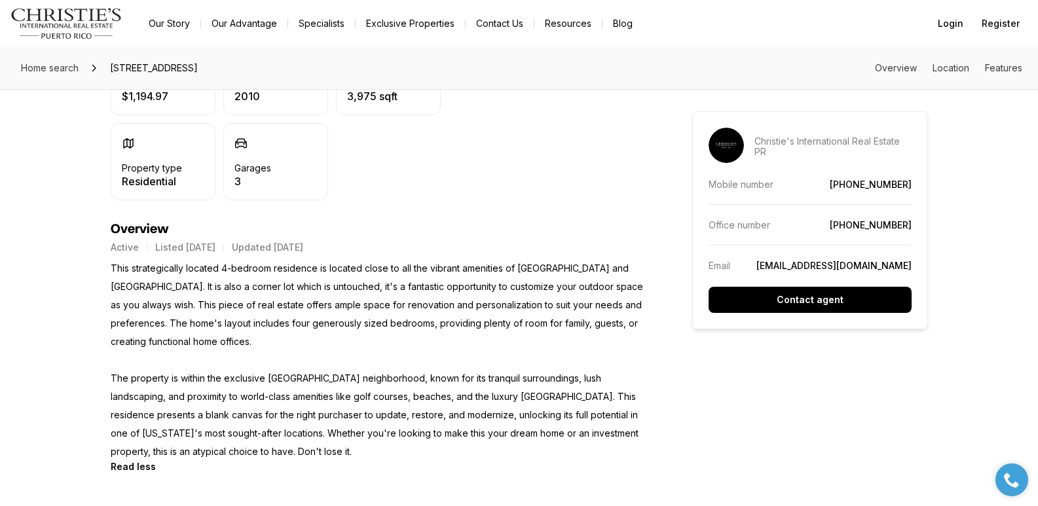
drag, startPoint x: 108, startPoint y: 265, endPoint x: 397, endPoint y: 448, distance: 342.2
copy p "This strategically located 4-bedroom residence is located close to all the vibr…"
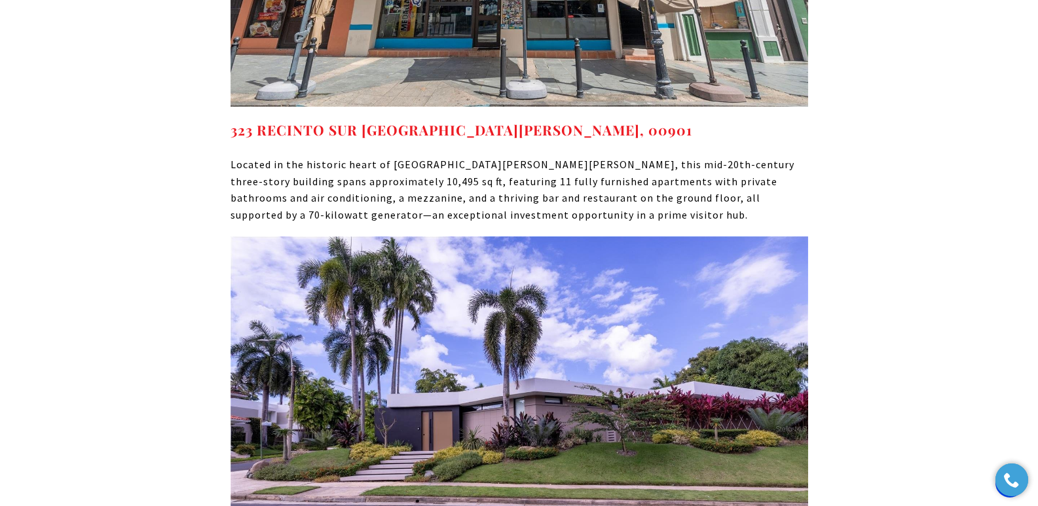
scroll to position [8382, 0]
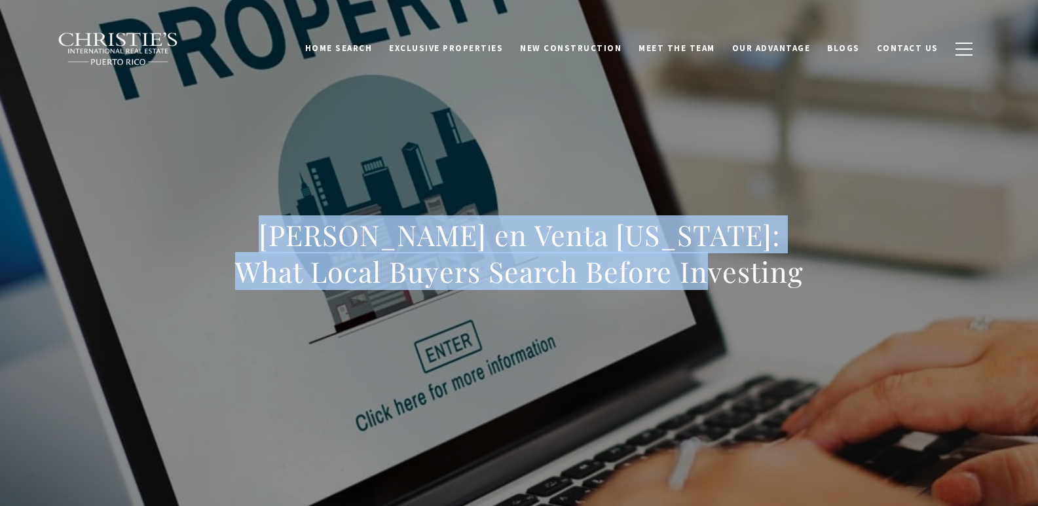
click at [742, 291] on div "Casas en Venta Puerto Rico: What Local Buyers Search Before Investing" at bounding box center [518, 262] width 577 height 90
